Goal: Task Accomplishment & Management: Manage account settings

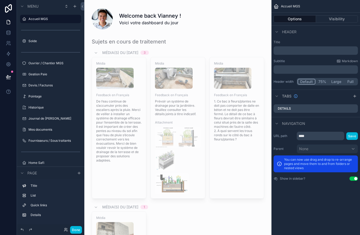
click at [76, 233] on button "Done" at bounding box center [76, 230] width 12 height 8
click at [78, 232] on button "Done" at bounding box center [76, 230] width 12 height 8
click at [74, 232] on button "Done" at bounding box center [76, 230] width 12 height 8
click at [79, 232] on button "Done" at bounding box center [76, 230] width 12 height 8
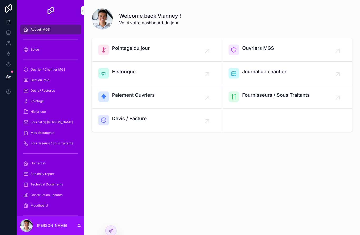
click at [114, 225] on div "Welcome back Vianney ! Voici votre dashboard du jour Pointage du jour Ouvriers …" at bounding box center [222, 117] width 276 height 235
click at [111, 227] on div at bounding box center [111, 231] width 11 height 10
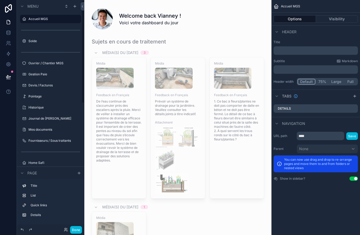
click at [65, 225] on div "Title List Quick links Details" at bounding box center [51, 201] width 68 height 45
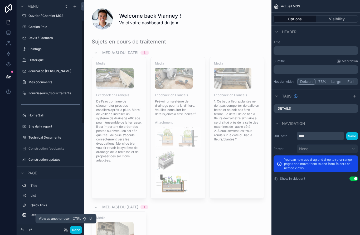
scroll to position [47, 0]
click at [61, 225] on div "Title List Quick links Details" at bounding box center [51, 201] width 68 height 45
click at [65, 232] on icon at bounding box center [66, 230] width 4 height 4
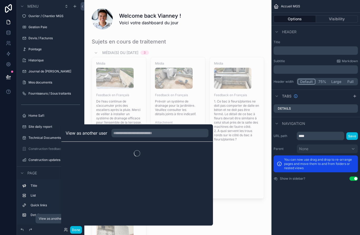
click at [64, 232] on icon at bounding box center [66, 230] width 4 height 4
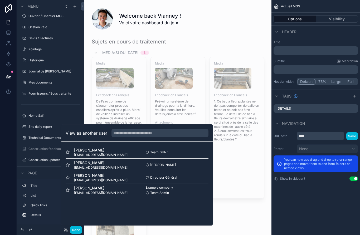
click at [196, 155] on div "Team DUNE Select" at bounding box center [172, 152] width 71 height 4
click at [193, 180] on div "Youssou Samb samb@dunesignature.com Directeur Général Select" at bounding box center [137, 177] width 143 height 13
click at [193, 193] on div "Example company Team Admin Select" at bounding box center [172, 190] width 71 height 9
click at [195, 171] on div "Cheikh Sané cheikhmgsconstruction@gmail.com Cheikh Sané Select" at bounding box center [137, 165] width 143 height 13
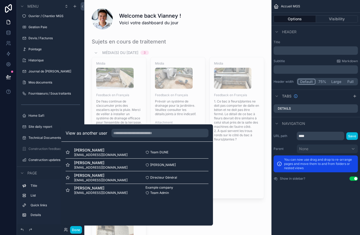
click at [196, 159] on div "Safi Faidhi safi@idsconsultant.com Team DUNE Select" at bounding box center [137, 152] width 143 height 13
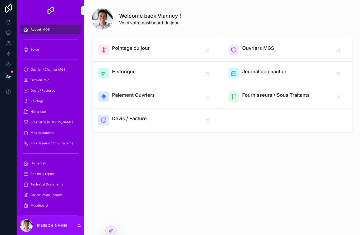
click at [112, 232] on icon at bounding box center [110, 231] width 2 height 2
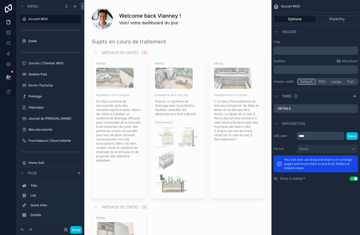
click at [113, 229] on div "scrollable content" at bounding box center [178, 167] width 179 height 262
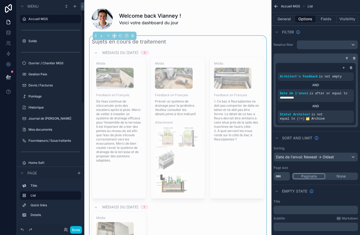
click at [63, 225] on div "Title List Quick links Details" at bounding box center [51, 201] width 68 height 45
click at [68, 233] on div "Done" at bounding box center [71, 230] width 21 height 8
click at [70, 233] on button "Done" at bounding box center [76, 230] width 12 height 8
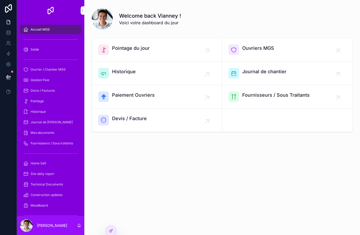
click at [70, 233] on div "[PERSON_NAME]" at bounding box center [51, 225] width 68 height 19
click at [105, 231] on div "Welcome back Vianney ! Voici votre dashboard du jour Pointage du jour Ouvriers …" at bounding box center [222, 117] width 276 height 235
